Goal: Go to known website: Access a specific website the user already knows

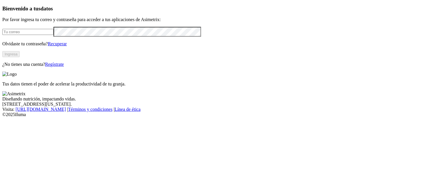
click at [70, 36] on div at bounding box center [219, 32] width 434 height 10
click at [53, 35] on input "email" at bounding box center [27, 32] width 51 height 6
type input "[EMAIL_ADDRESS][DOMAIN_NAME]"
click input "submit" at bounding box center [0, 0] width 0 height 0
